Goal: Task Accomplishment & Management: Manage account settings

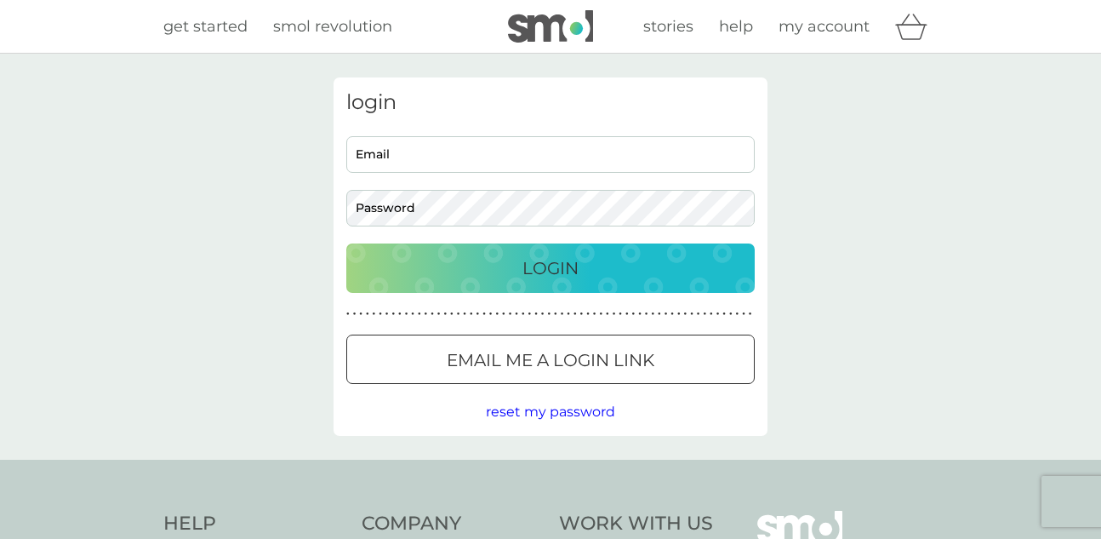
type input "wbestman67@gmail.com"
click at [575, 277] on p "Login" at bounding box center [551, 267] width 56 height 27
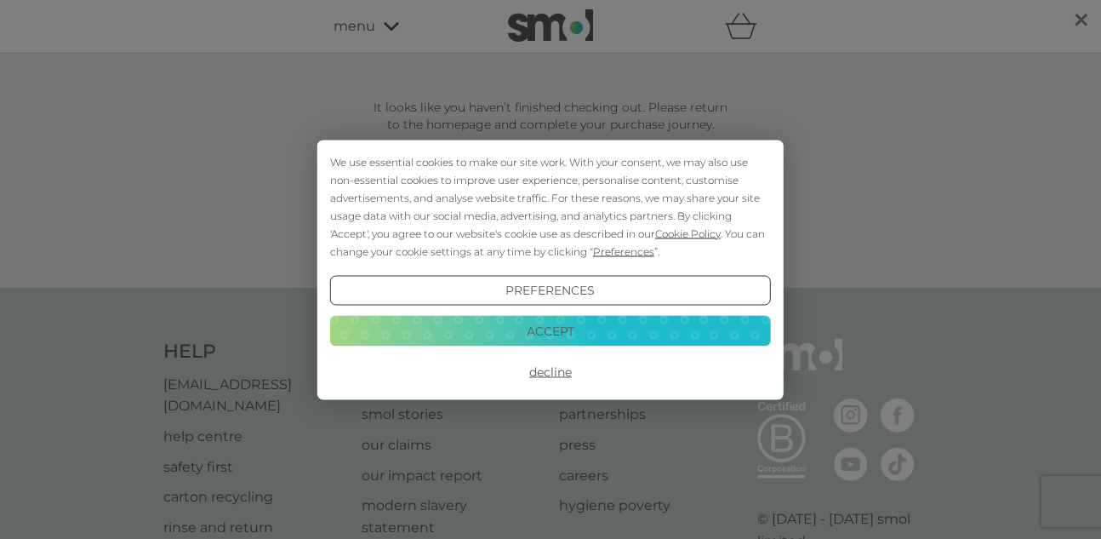
click at [555, 374] on button "Decline" at bounding box center [550, 372] width 441 height 31
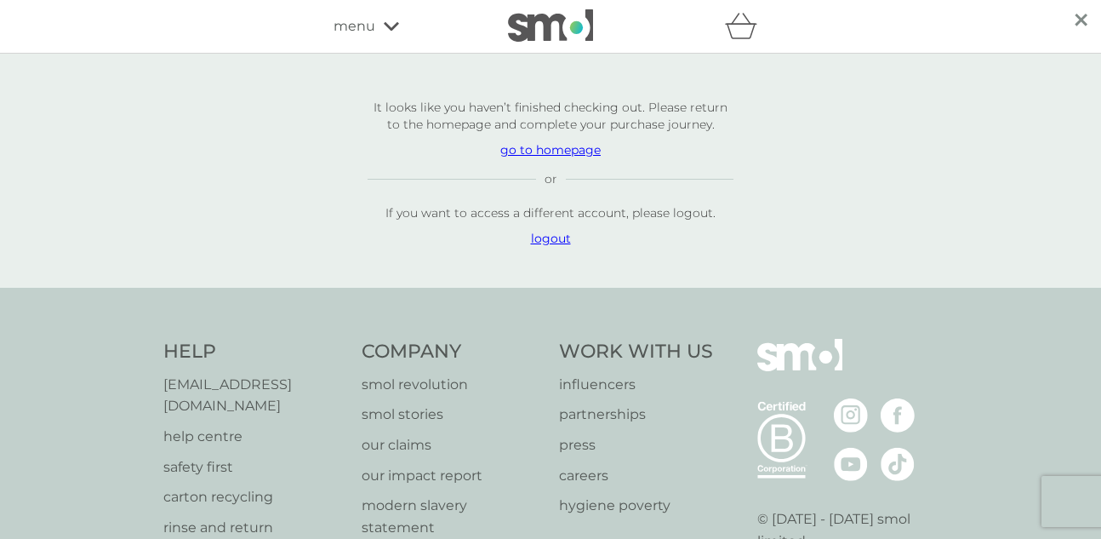
click at [574, 151] on p "go to homepage" at bounding box center [551, 149] width 366 height 17
click at [557, 239] on p "logout" at bounding box center [551, 238] width 366 height 17
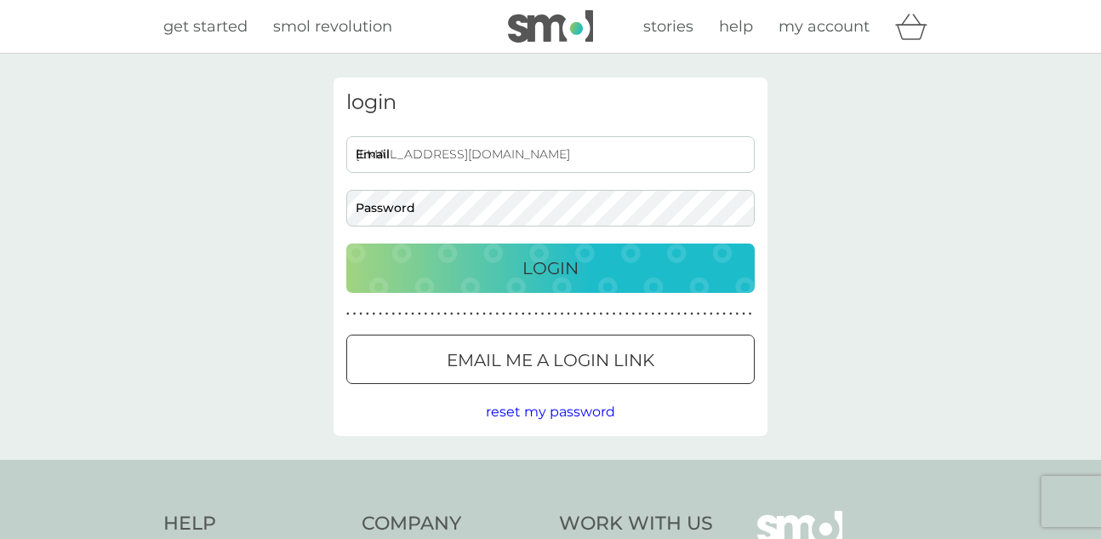
click at [531, 354] on div at bounding box center [550, 361] width 61 height 18
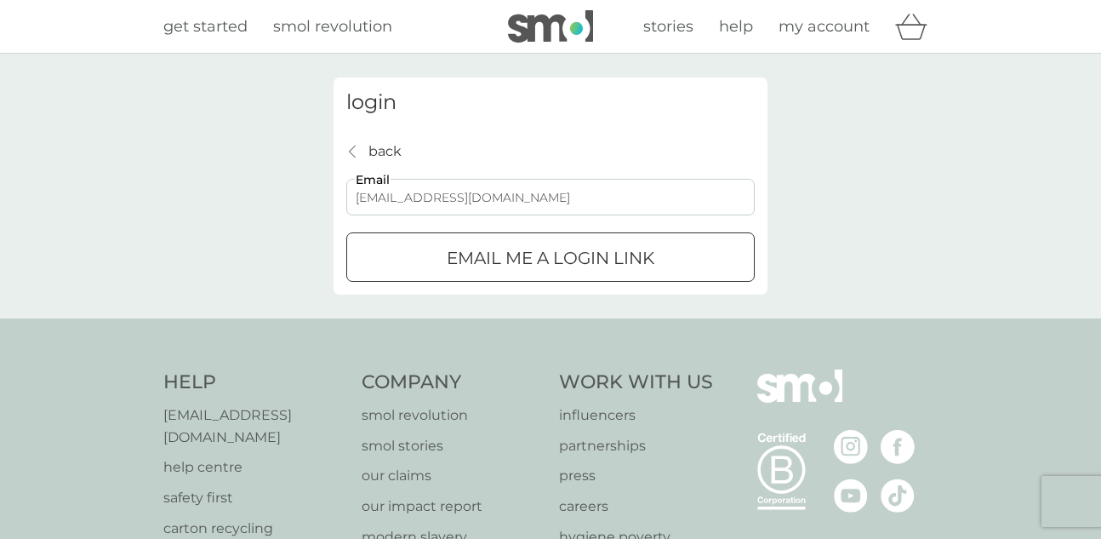
click at [547, 204] on input "wbestman67@gmail.com" at bounding box center [550, 197] width 409 height 37
type input "wbestman@sky.com"
click at [838, 148] on div "login back back wbestman@sky.com Email Email me a login link" at bounding box center [550, 186] width 1101 height 265
click at [609, 260] on p "Email me a login link" at bounding box center [551, 257] width 208 height 27
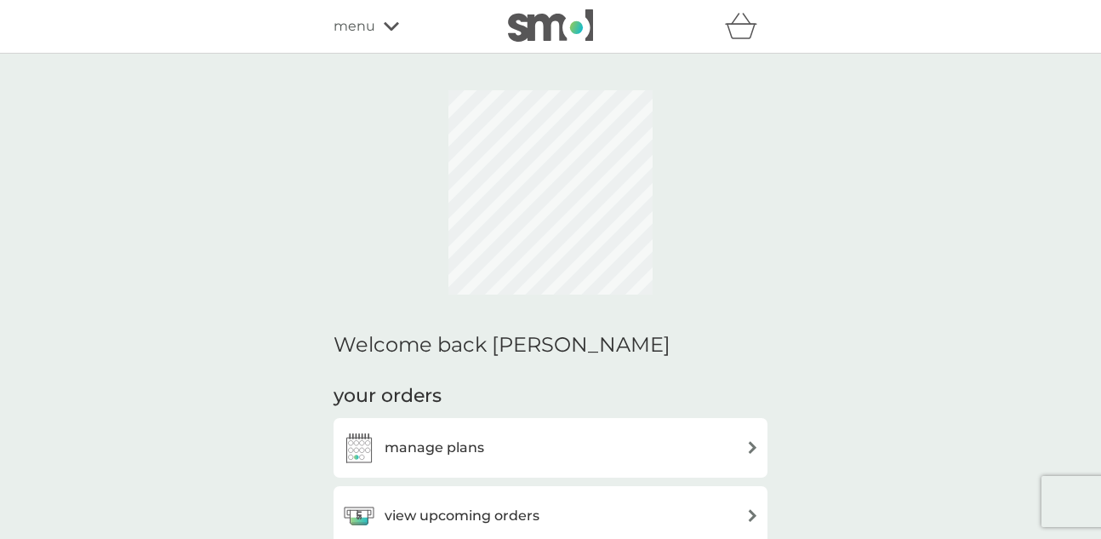
click at [498, 431] on div "manage plans" at bounding box center [550, 448] width 417 height 34
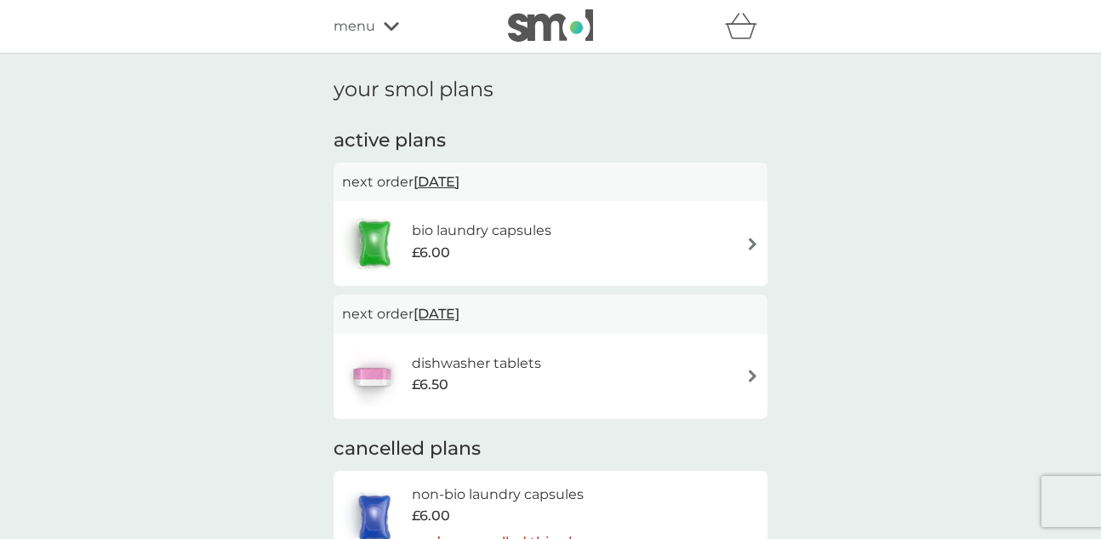
click at [753, 242] on img at bounding box center [752, 243] width 13 height 13
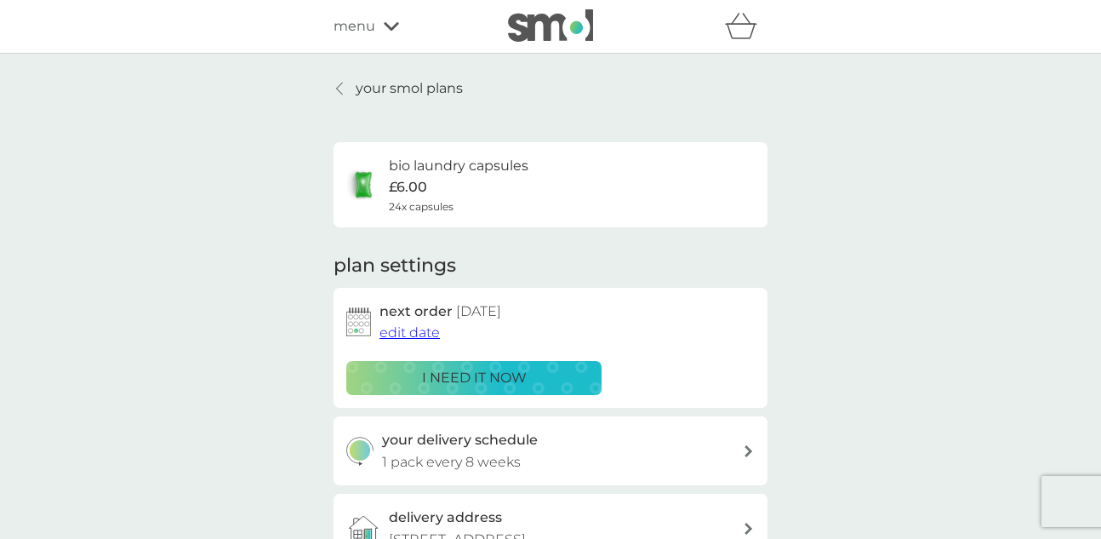
click at [404, 193] on p "£6.00" at bounding box center [408, 187] width 38 height 22
click at [334, 83] on div at bounding box center [340, 89] width 12 height 14
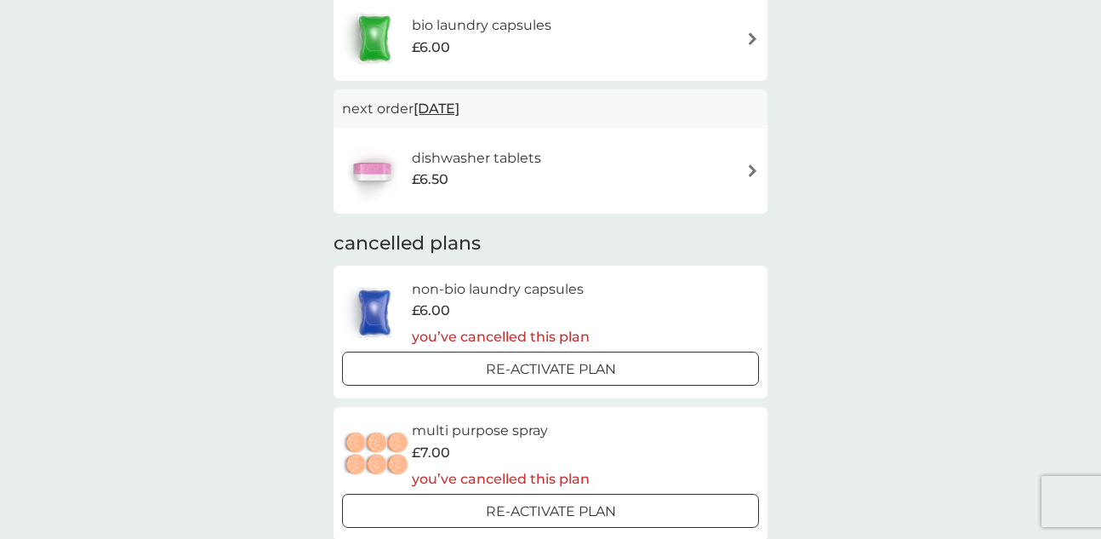
scroll to position [203, 0]
click at [752, 167] on img at bounding box center [752, 172] width 13 height 13
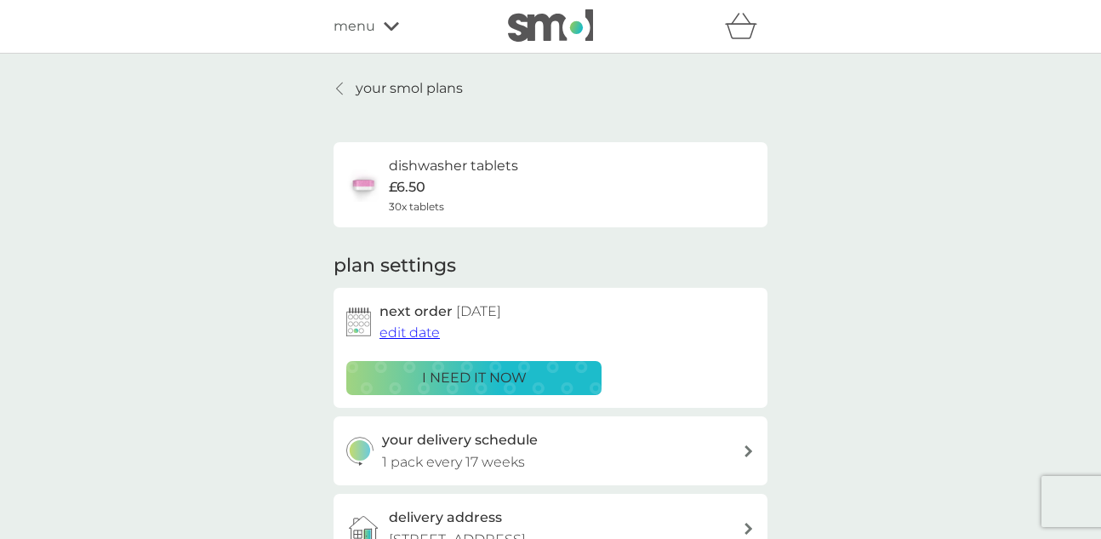
click at [423, 330] on span "edit date" at bounding box center [410, 332] width 60 height 16
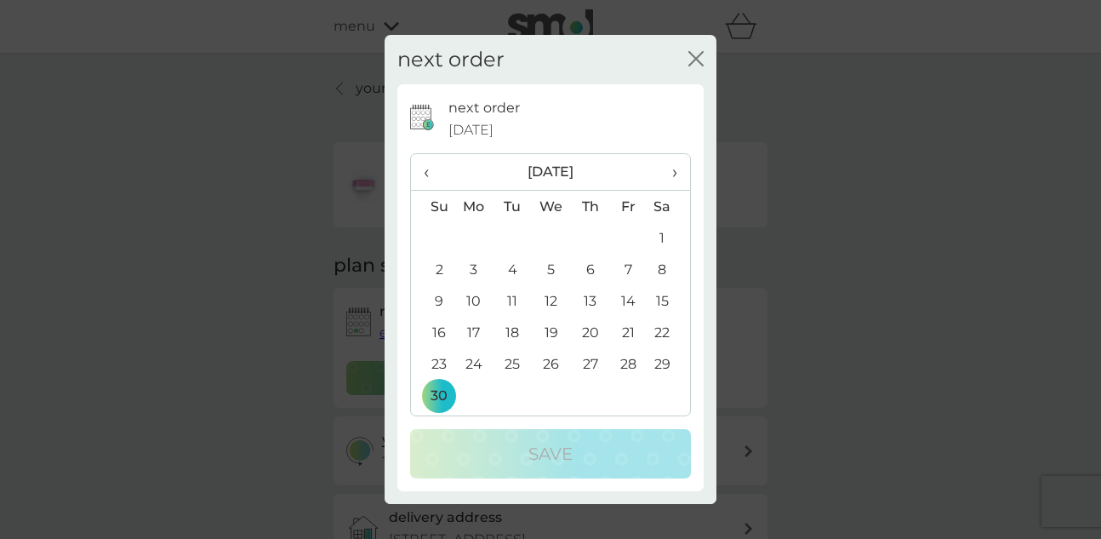
click at [672, 171] on span "›" at bounding box center [668, 172] width 17 height 36
click at [689, 55] on icon "close" at bounding box center [696, 58] width 15 height 15
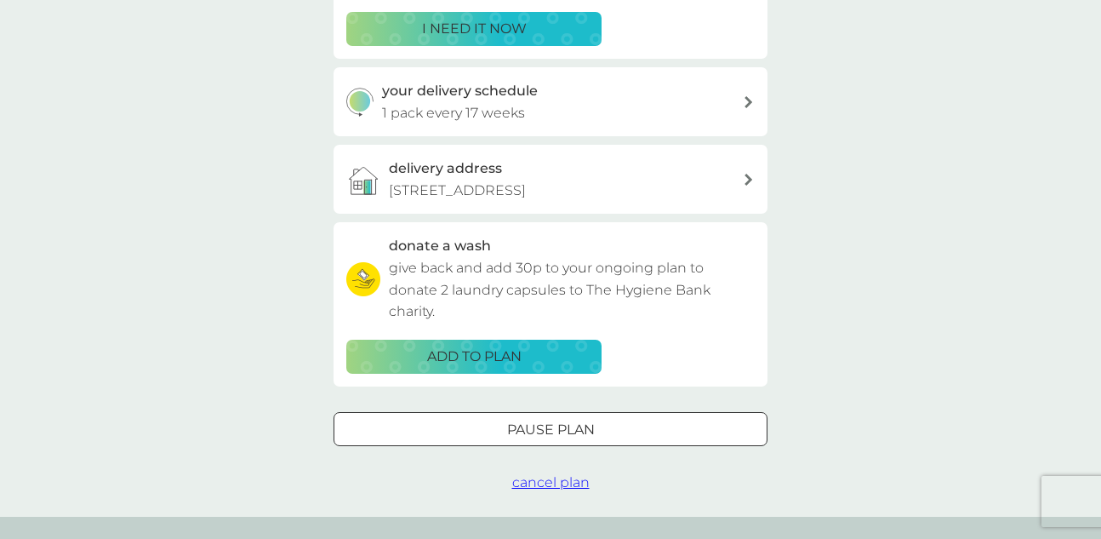
scroll to position [430, 0]
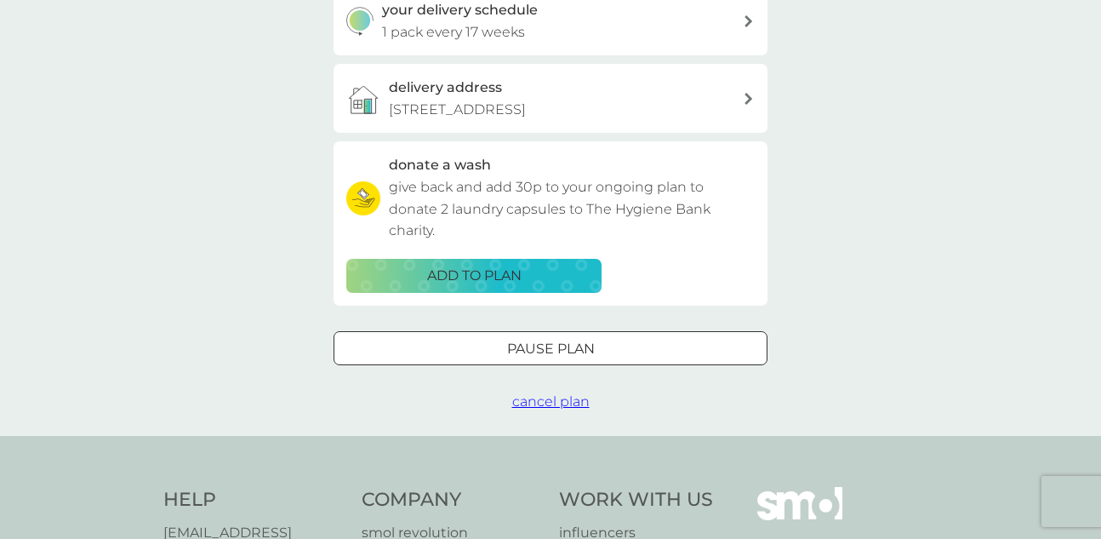
click at [611, 351] on div "Pause plan" at bounding box center [550, 349] width 432 height 22
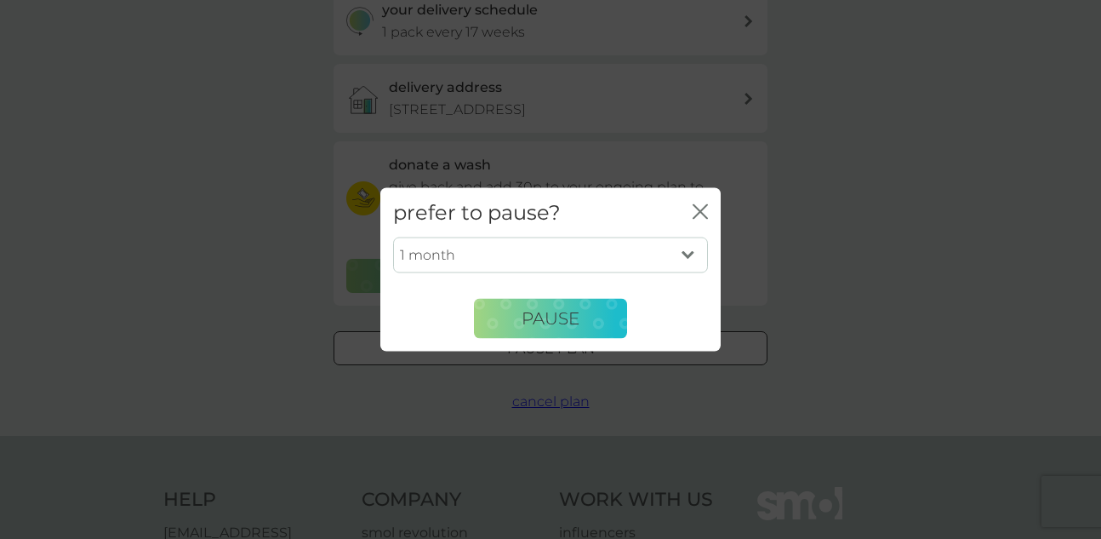
click at [687, 249] on select "1 month 2 months 3 months 4 months 5 months 6 months" at bounding box center [550, 255] width 315 height 36
select select "4"
click at [393, 237] on select "1 month 2 months 3 months 4 months 5 months 6 months" at bounding box center [550, 255] width 315 height 36
click at [562, 302] on button "Pause" at bounding box center [550, 318] width 153 height 41
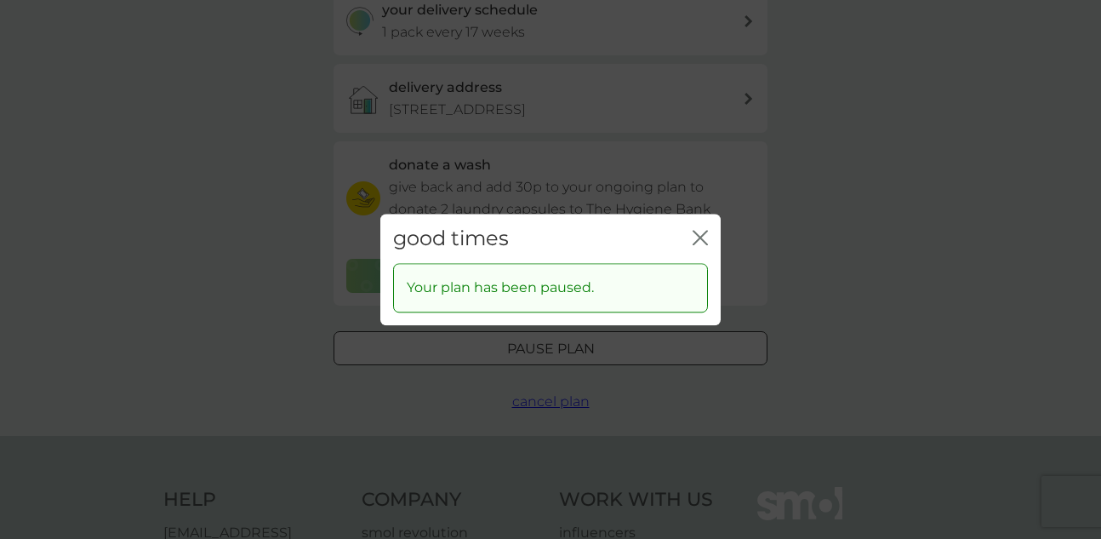
click at [700, 240] on icon "close" at bounding box center [700, 237] width 15 height 15
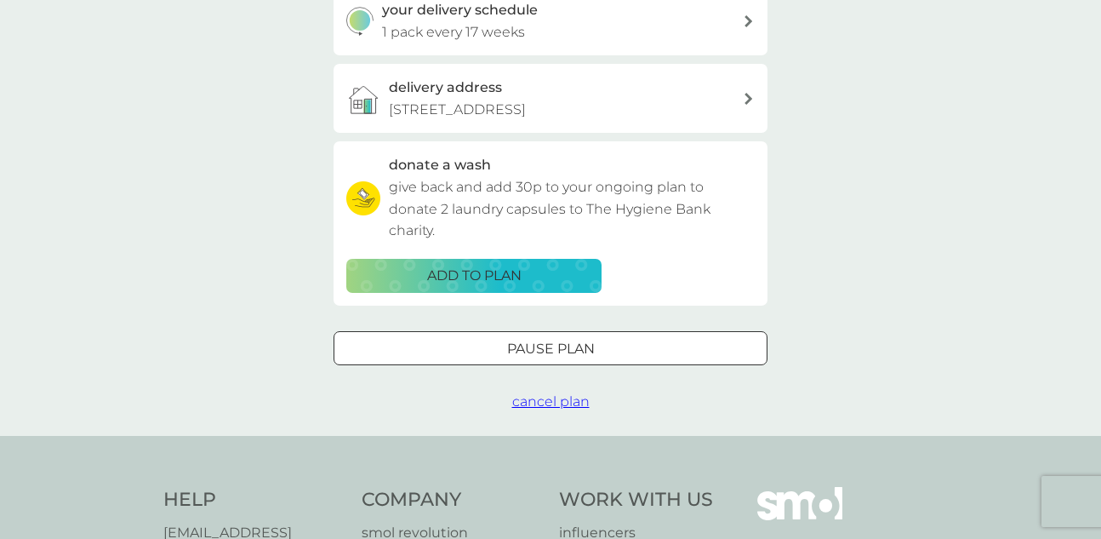
click at [700, 240] on p "give back and add 30p to your ongoing plan to donate 2 laundry capsules to The …" at bounding box center [572, 209] width 366 height 66
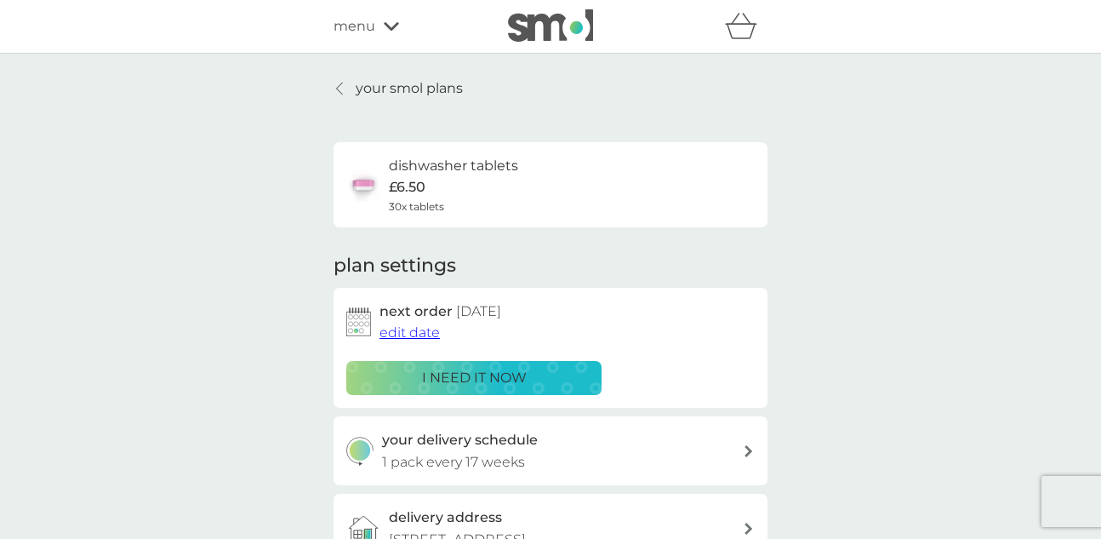
click at [396, 84] on p "your smol plans" at bounding box center [409, 88] width 107 height 22
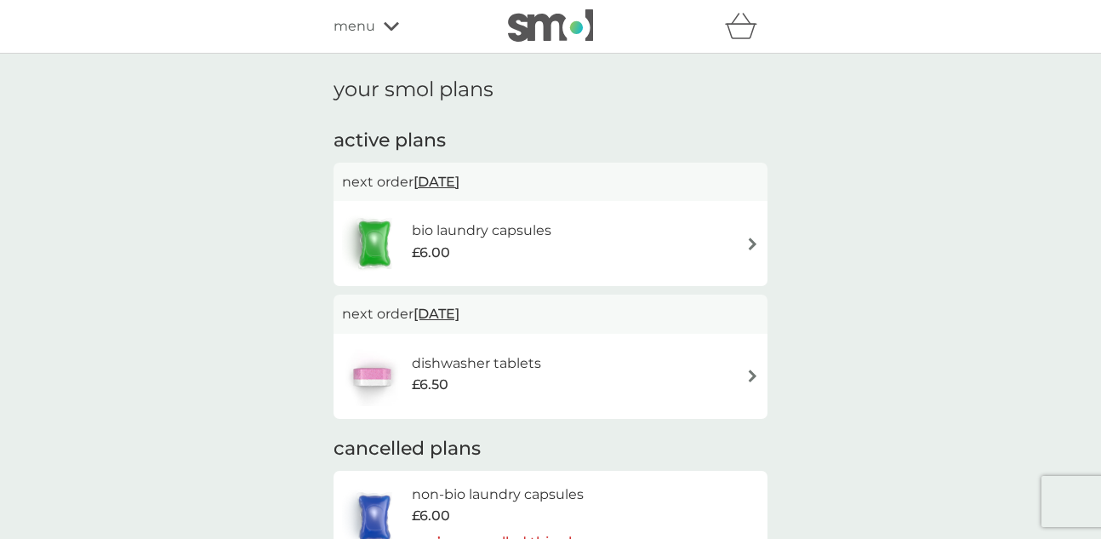
click at [450, 237] on h6 "bio laundry capsules" at bounding box center [482, 231] width 140 height 22
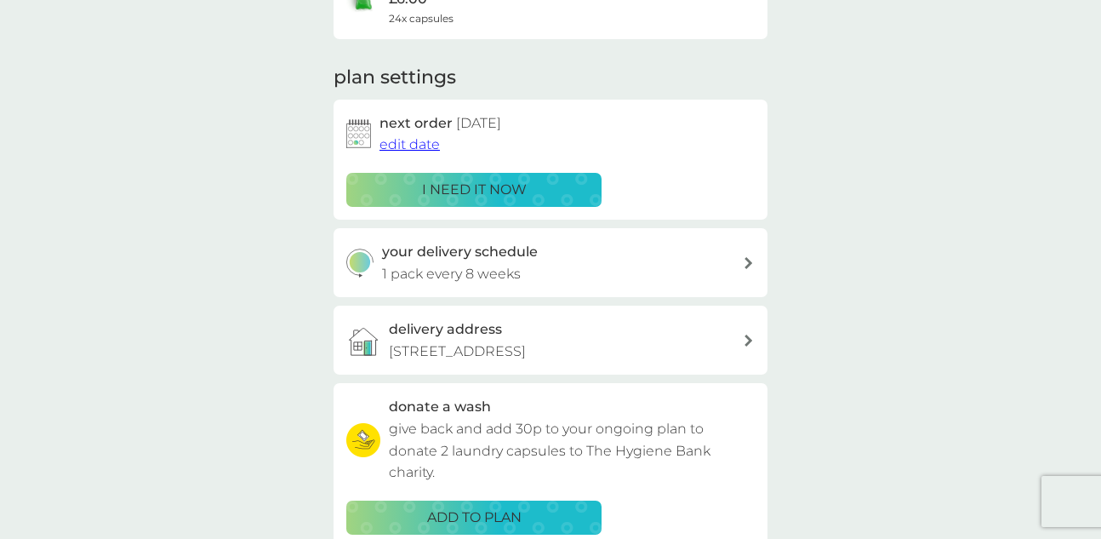
scroll to position [192, 0]
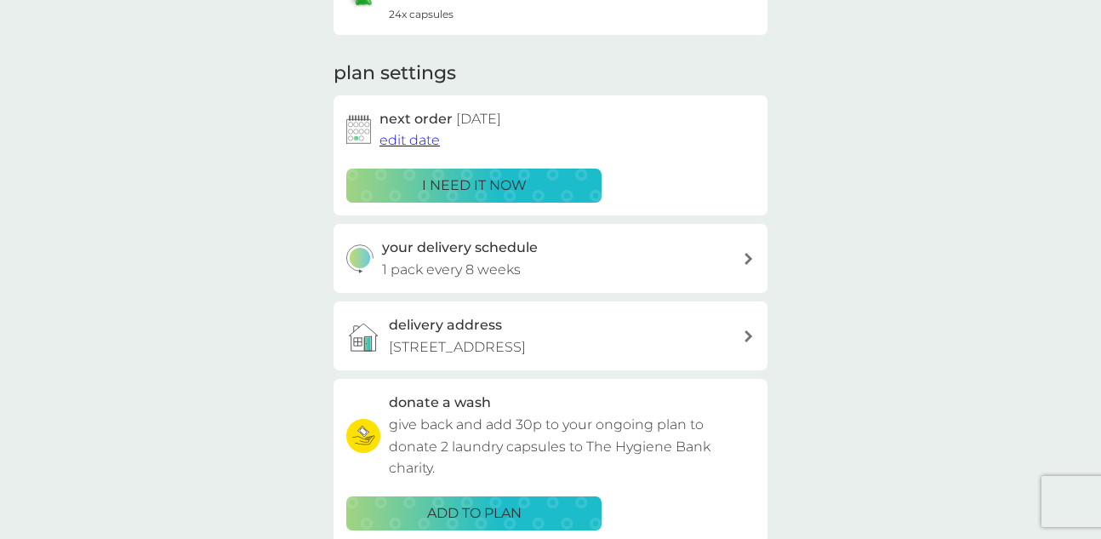
click at [742, 255] on div at bounding box center [749, 259] width 14 height 12
select select "56"
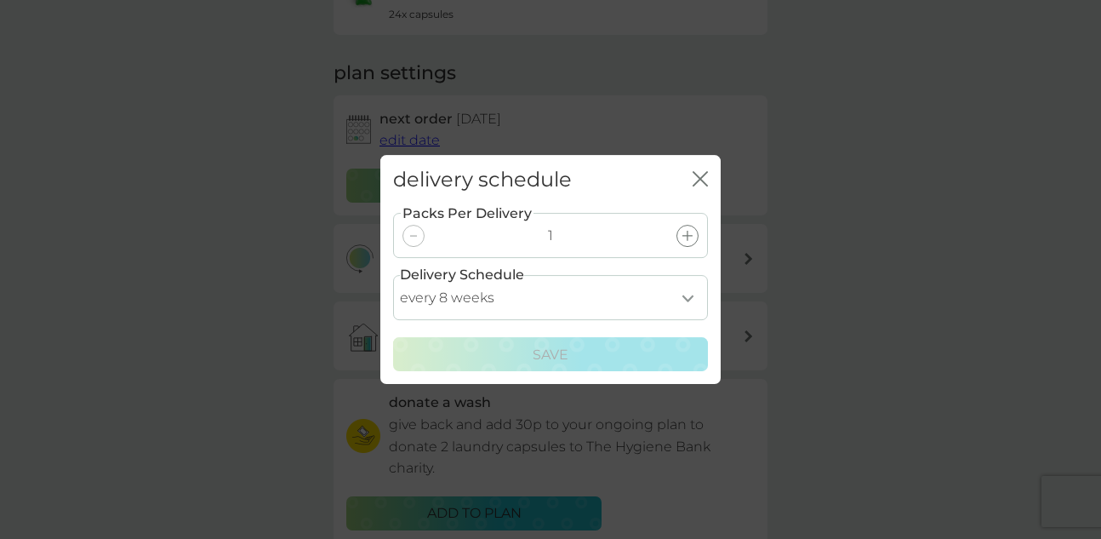
click at [686, 237] on icon at bounding box center [688, 236] width 10 height 10
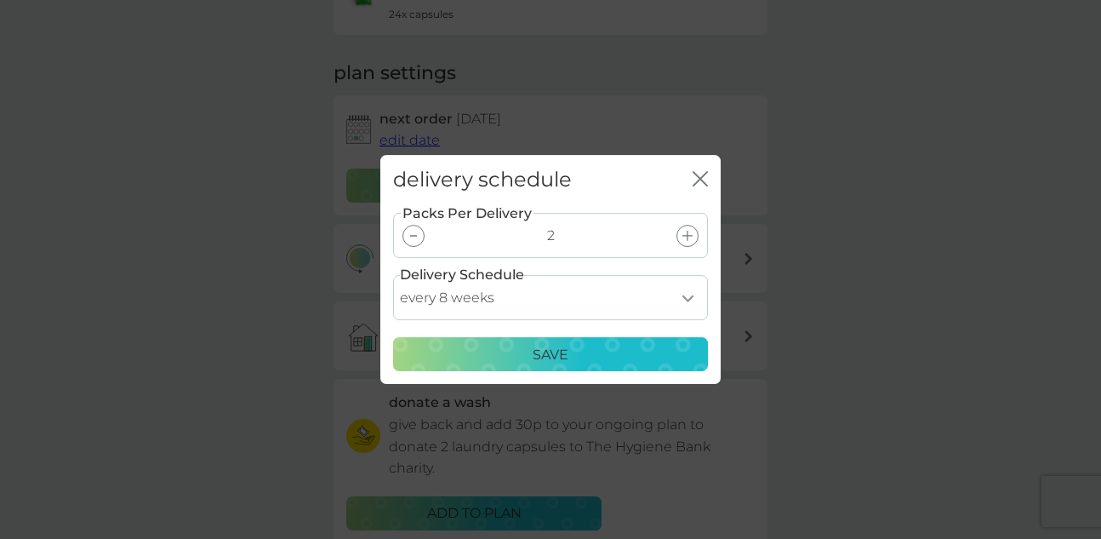
click at [597, 353] on div "Save" at bounding box center [550, 355] width 293 height 22
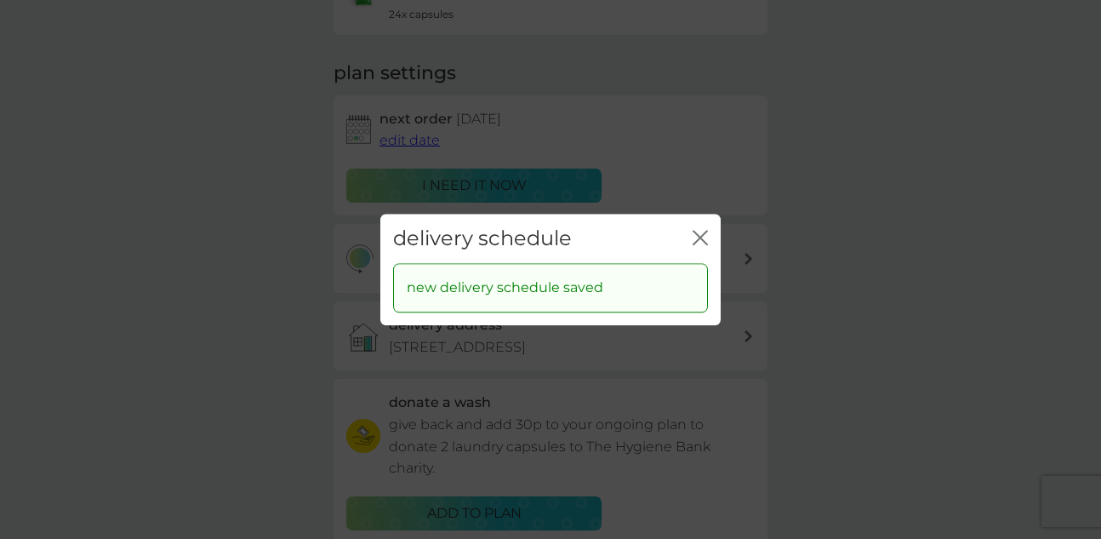
click at [697, 240] on icon "close" at bounding box center [697, 238] width 7 height 14
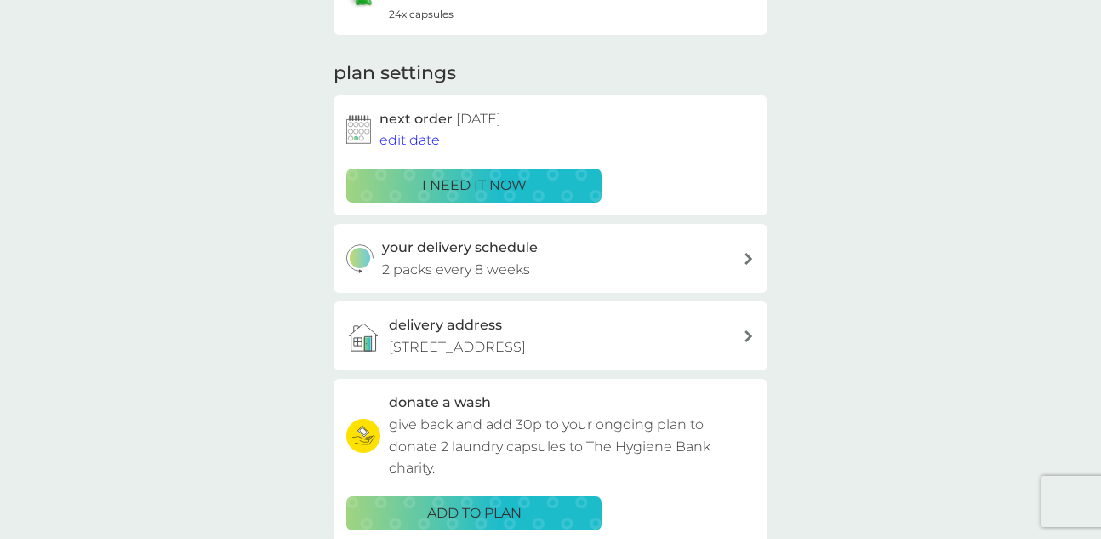
scroll to position [0, 0]
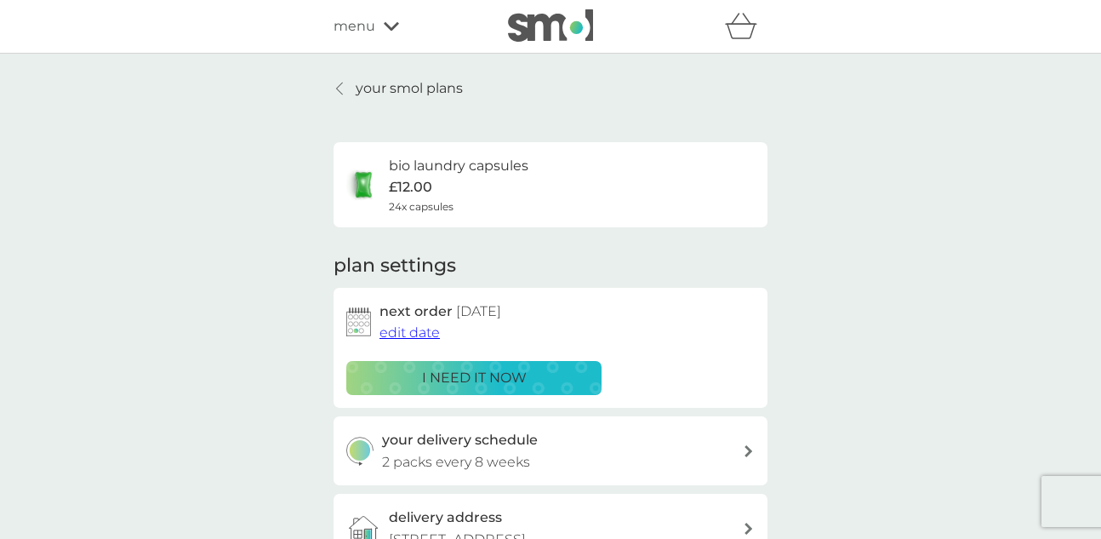
click at [392, 29] on icon at bounding box center [391, 26] width 15 height 10
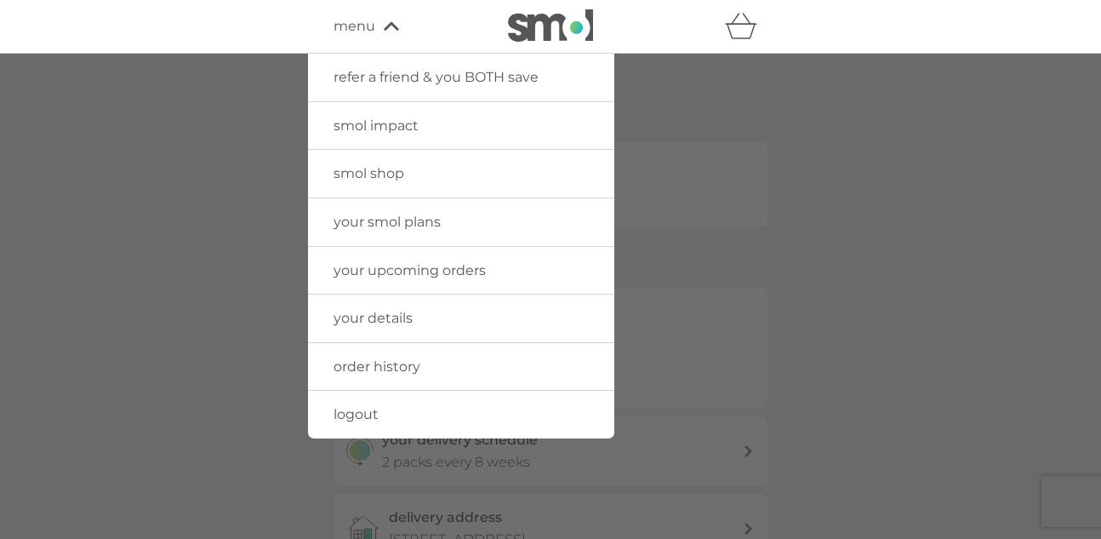
click at [390, 169] on span "smol shop" at bounding box center [369, 173] width 71 height 16
